Goal: Information Seeking & Learning: Learn about a topic

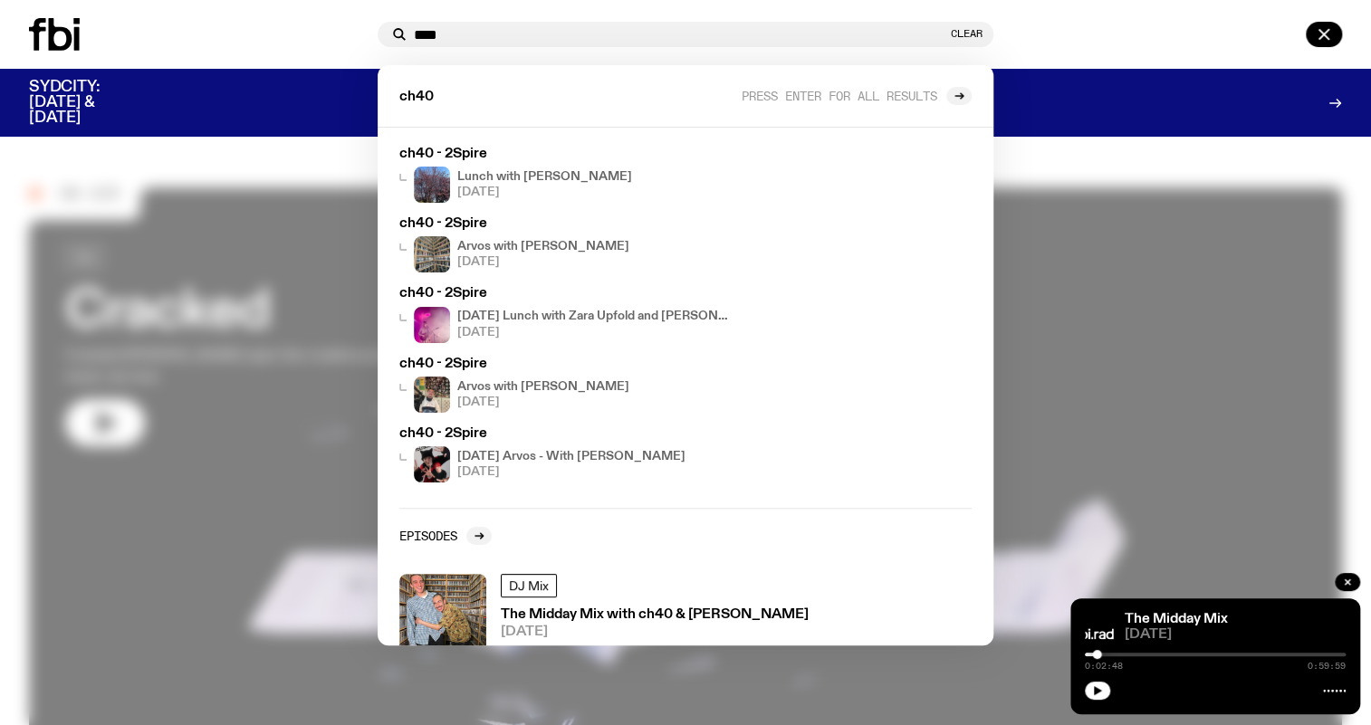
scroll to position [85, 0]
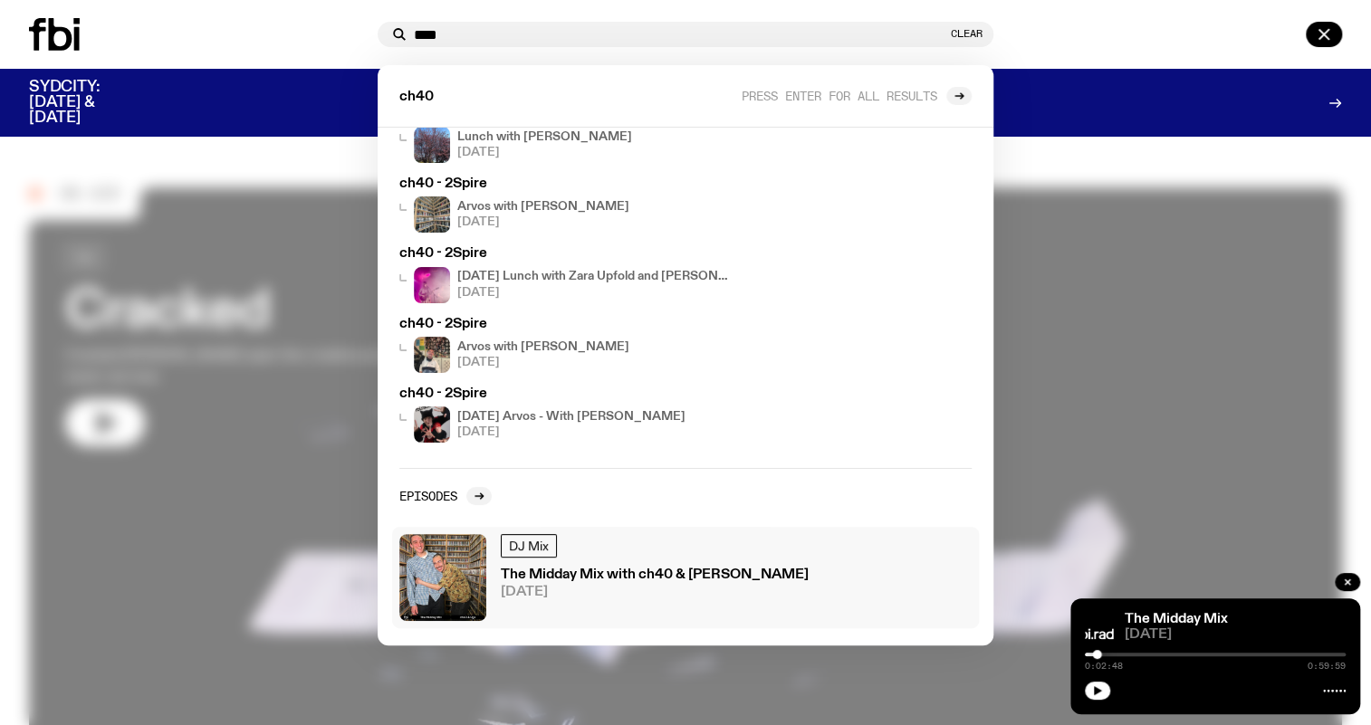
type input "****"
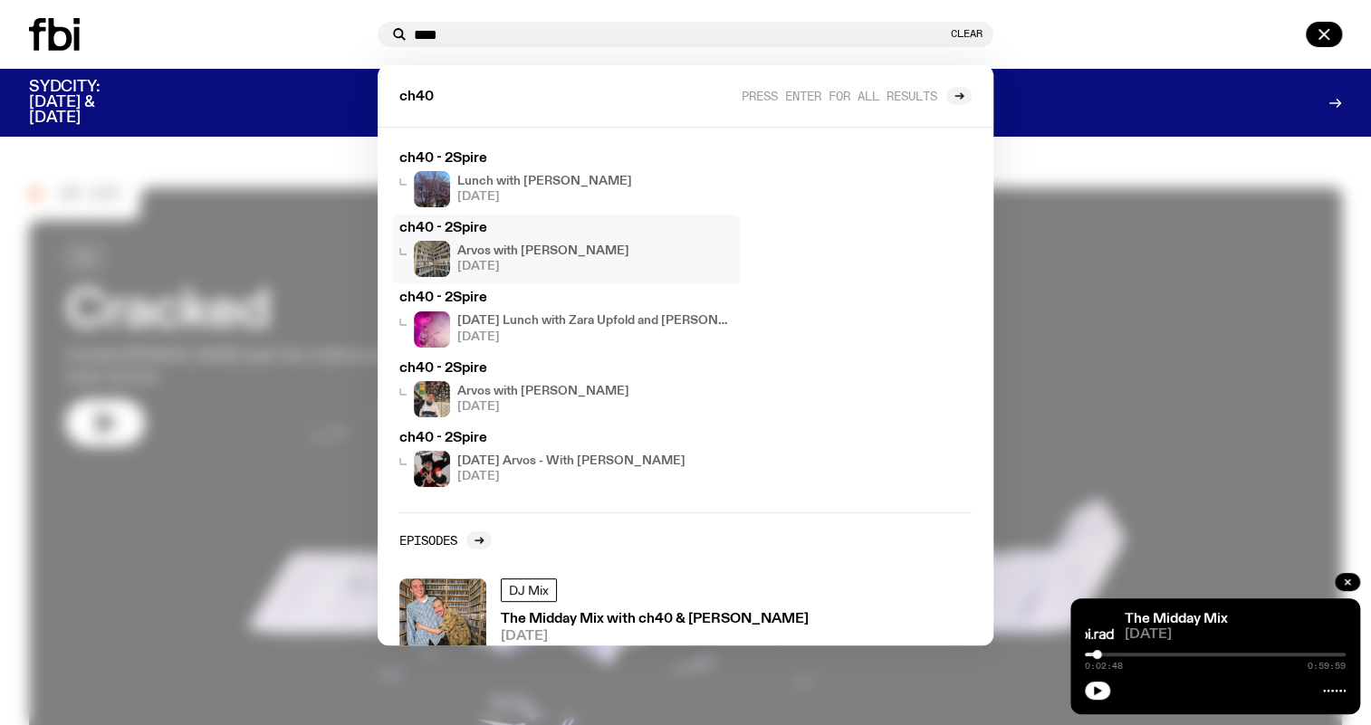
scroll to position [0, 0]
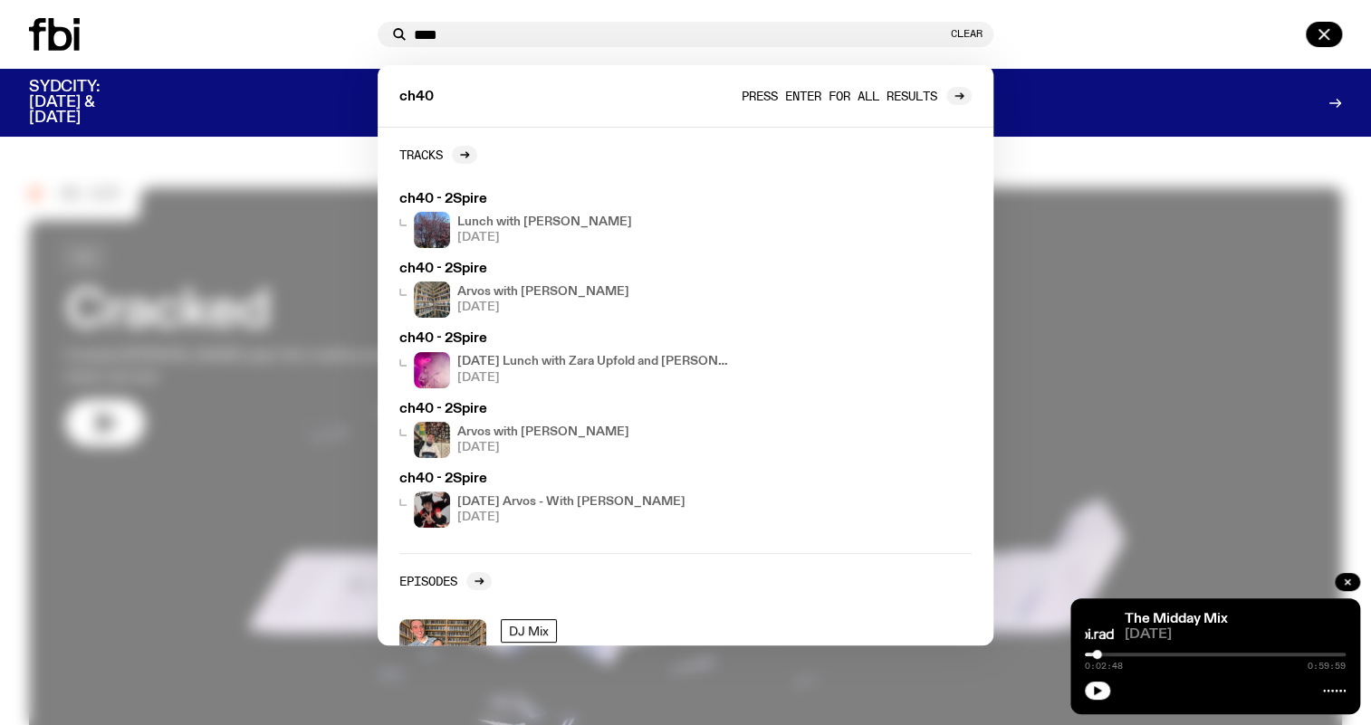
click at [820, 92] on span "Press enter for all results" at bounding box center [840, 96] width 196 height 14
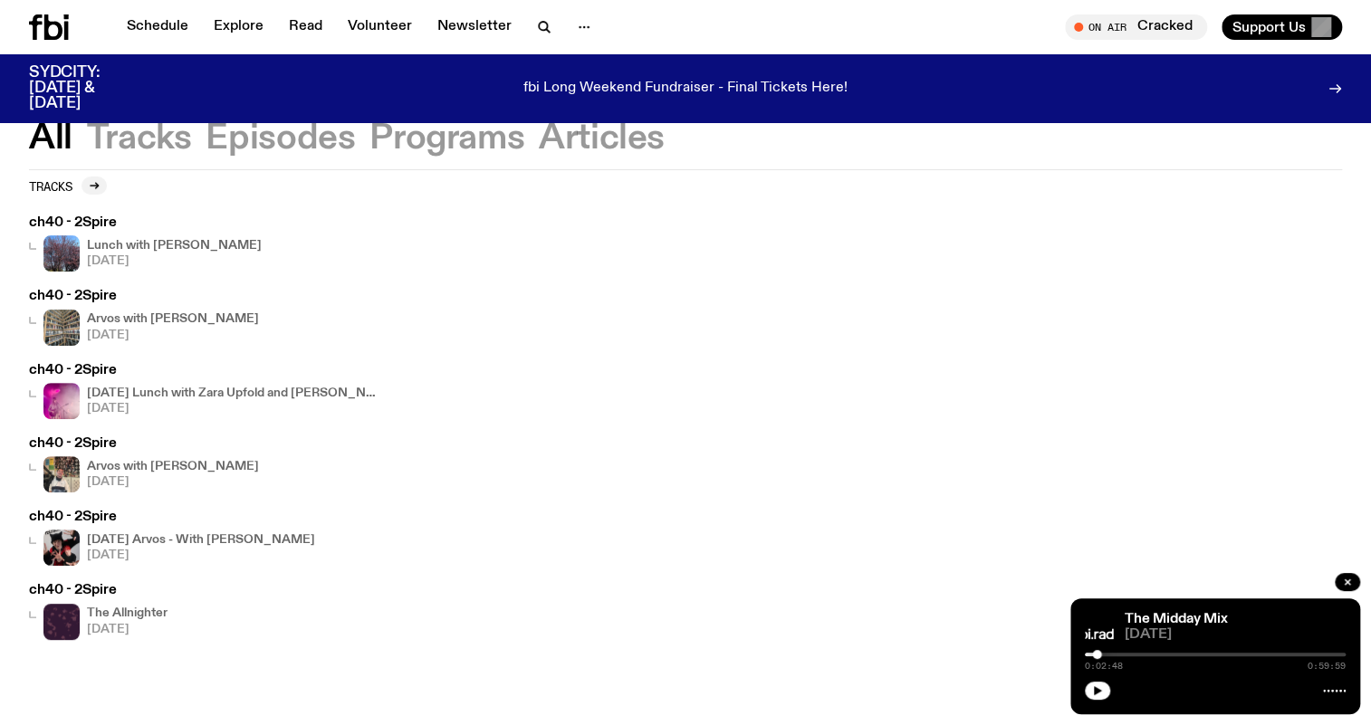
scroll to position [76, 0]
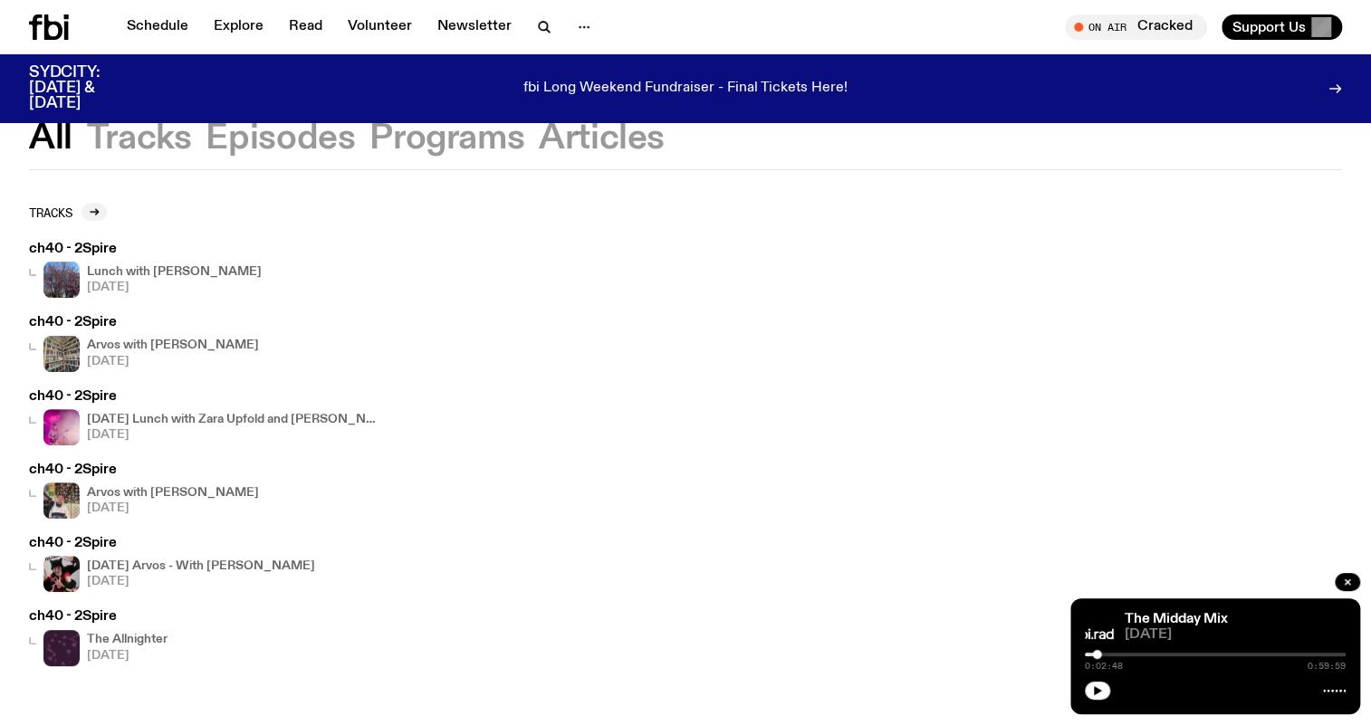
click at [186, 344] on h4 "Arvos with [PERSON_NAME]" at bounding box center [173, 346] width 172 height 12
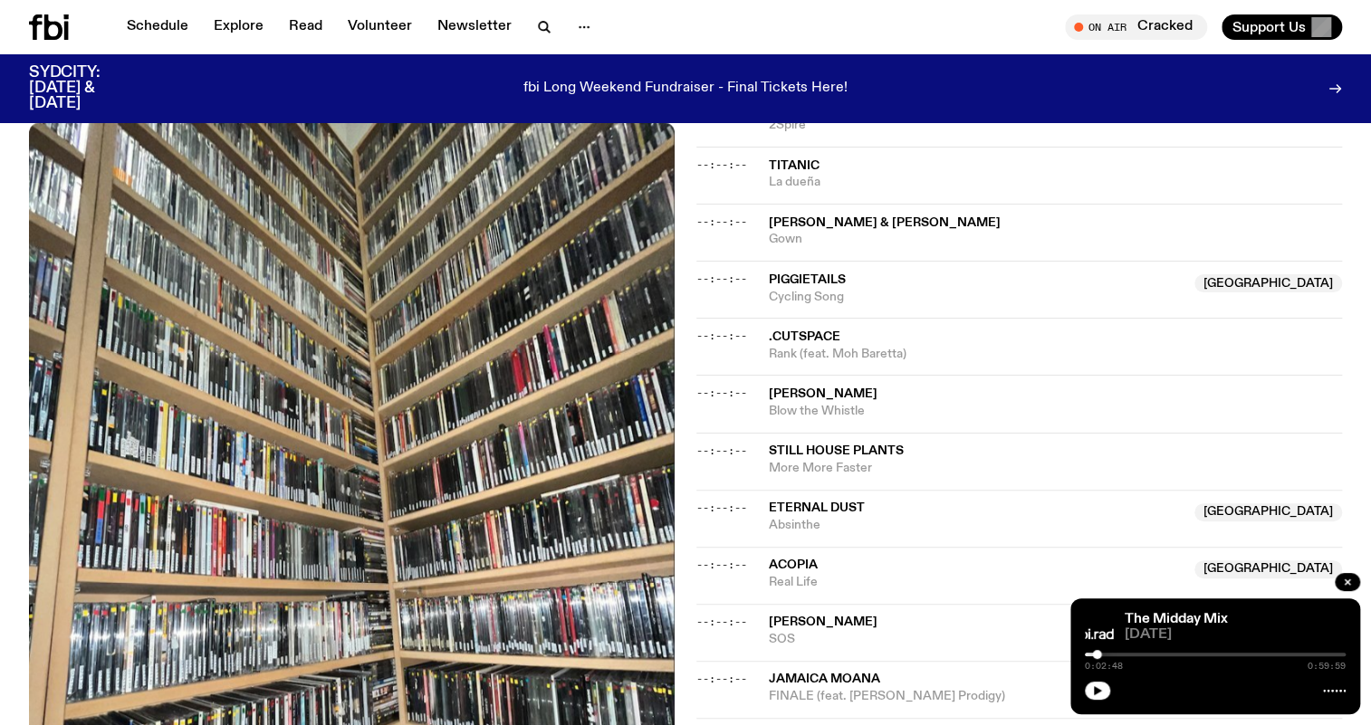
scroll to position [399, 0]
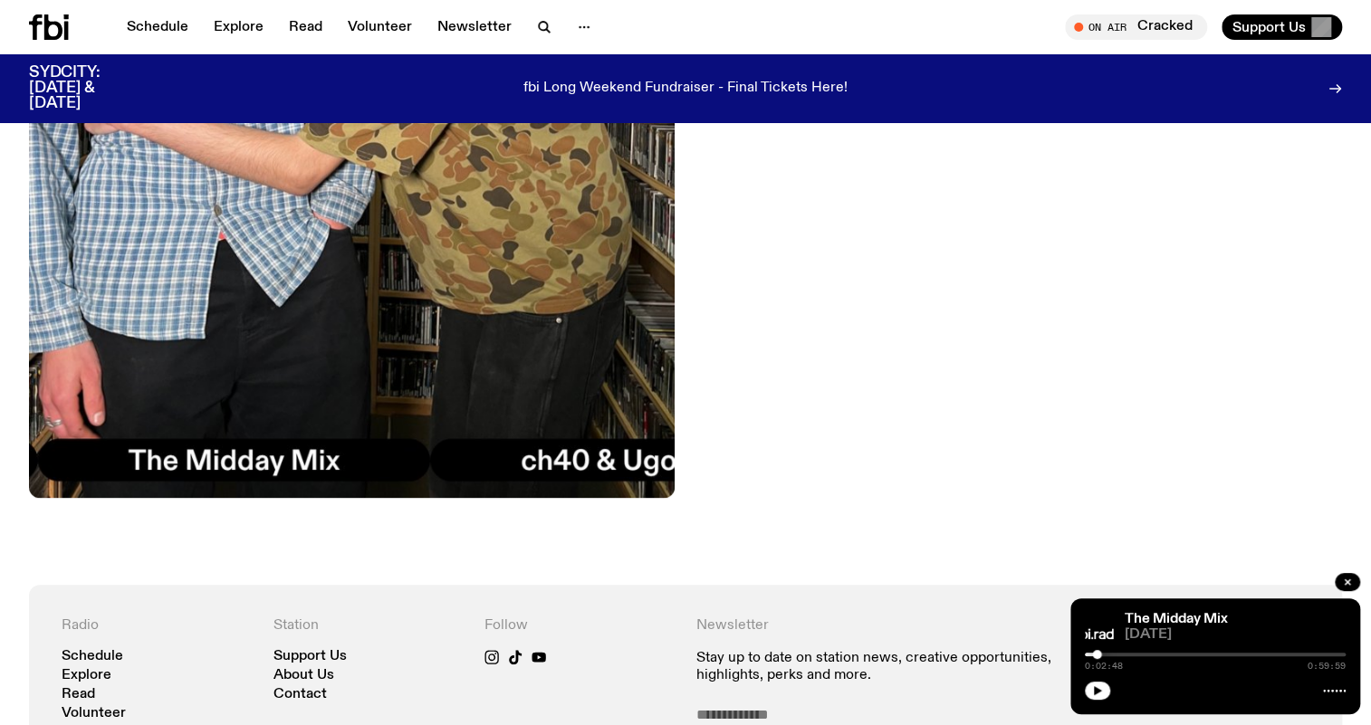
scroll to position [974, 0]
